Goal: Task Accomplishment & Management: Manage account settings

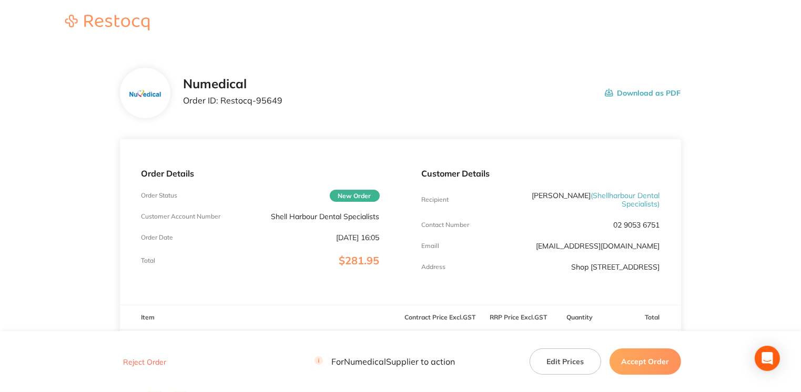
click at [634, 363] on button "Accept Order" at bounding box center [644, 362] width 71 height 26
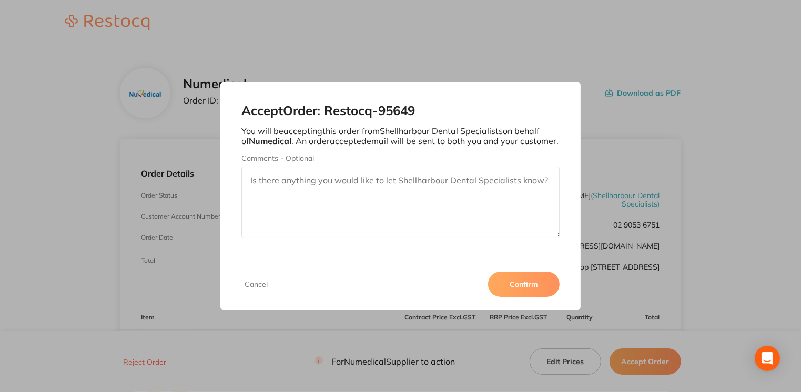
click at [519, 285] on button "Confirm" at bounding box center [523, 284] width 71 height 25
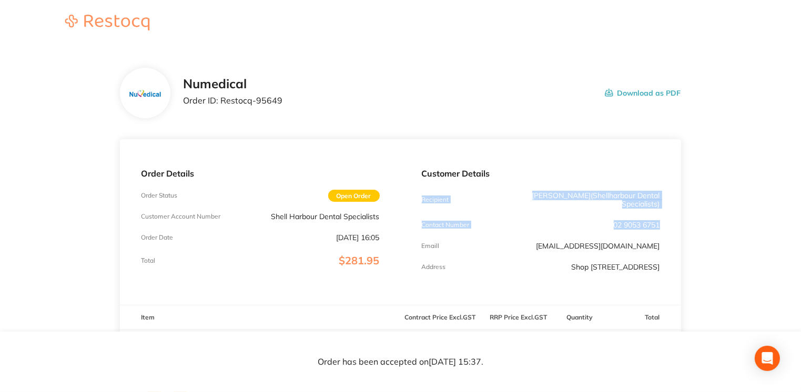
drag, startPoint x: 800, startPoint y: 159, endPoint x: 805, endPoint y: 208, distance: 49.6
click at [801, 208] on html "Numedical Order ID: Restocq- 95649 Download as PDF Order Details Order Status O…" at bounding box center [400, 196] width 801 height 392
drag, startPoint x: 805, startPoint y: 208, endPoint x: 658, endPoint y: 127, distance: 167.5
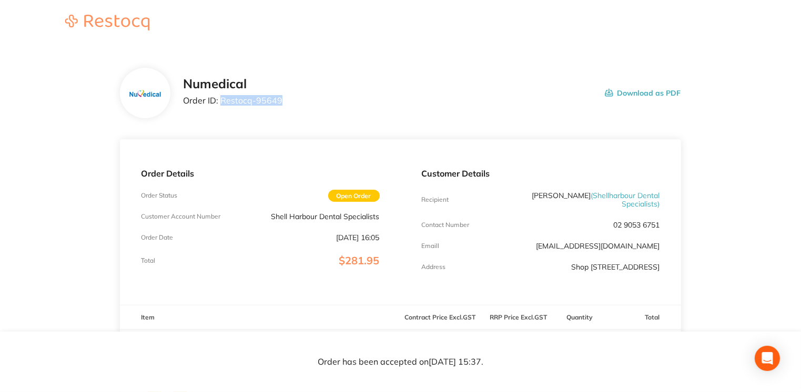
drag, startPoint x: 220, startPoint y: 101, endPoint x: 364, endPoint y: 98, distance: 143.5
click at [364, 98] on div "Numedical Order ID: Restocq- 95649 Download as PDF" at bounding box center [431, 93] width 497 height 33
copy p "Restocq- 95649"
